Goal: Transaction & Acquisition: Purchase product/service

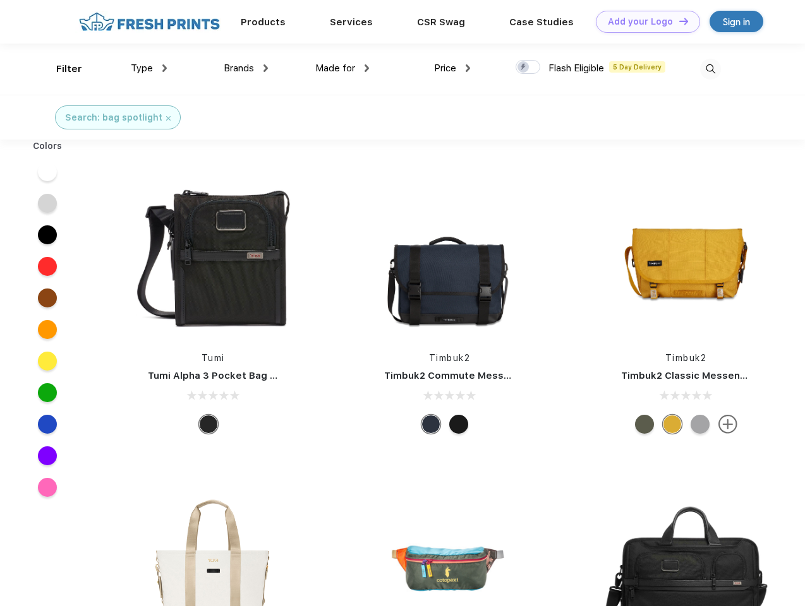
scroll to position [1, 0]
click at [643, 21] on link "Add your Logo Design Tool" at bounding box center [648, 22] width 104 height 22
click at [0, 0] on div "Design Tool" at bounding box center [0, 0] width 0 height 0
click at [678, 21] on link "Add your Logo Design Tool" at bounding box center [648, 22] width 104 height 22
click at [61, 69] on div "Filter" at bounding box center [69, 69] width 26 height 15
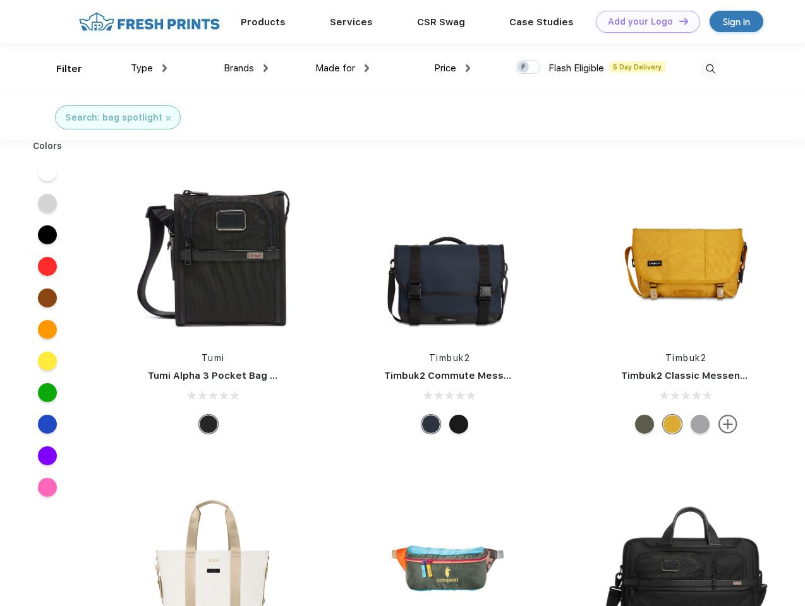
click at [149, 68] on span "Type" at bounding box center [142, 68] width 22 height 11
click at [246, 68] on span "Brands" at bounding box center [239, 68] width 30 height 11
click at [342, 68] on span "Made for" at bounding box center [335, 68] width 40 height 11
click at [452, 68] on span "Price" at bounding box center [445, 68] width 22 height 11
click at [528, 68] on div at bounding box center [527, 67] width 25 height 14
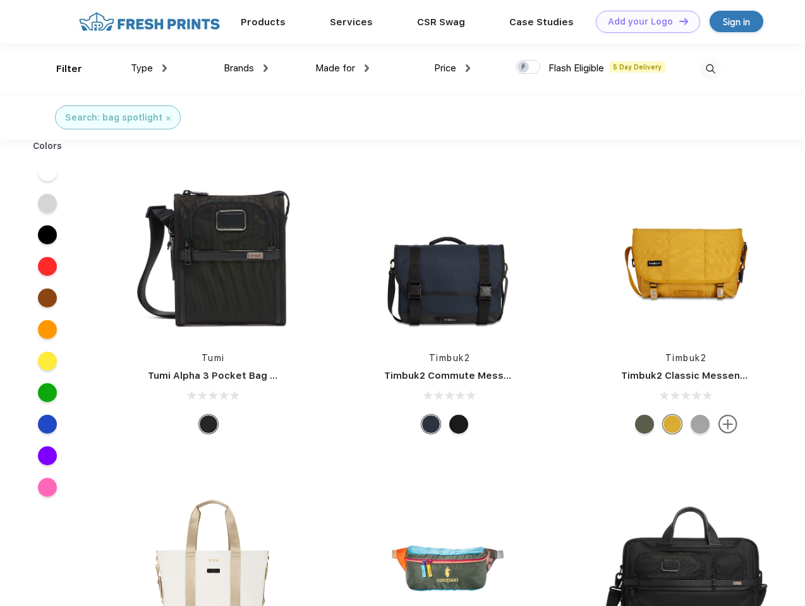
click at [524, 68] on input "checkbox" at bounding box center [519, 63] width 8 height 8
click at [710, 69] on img at bounding box center [710, 69] width 21 height 21
